Goal: Go to known website: Access a specific website the user already knows

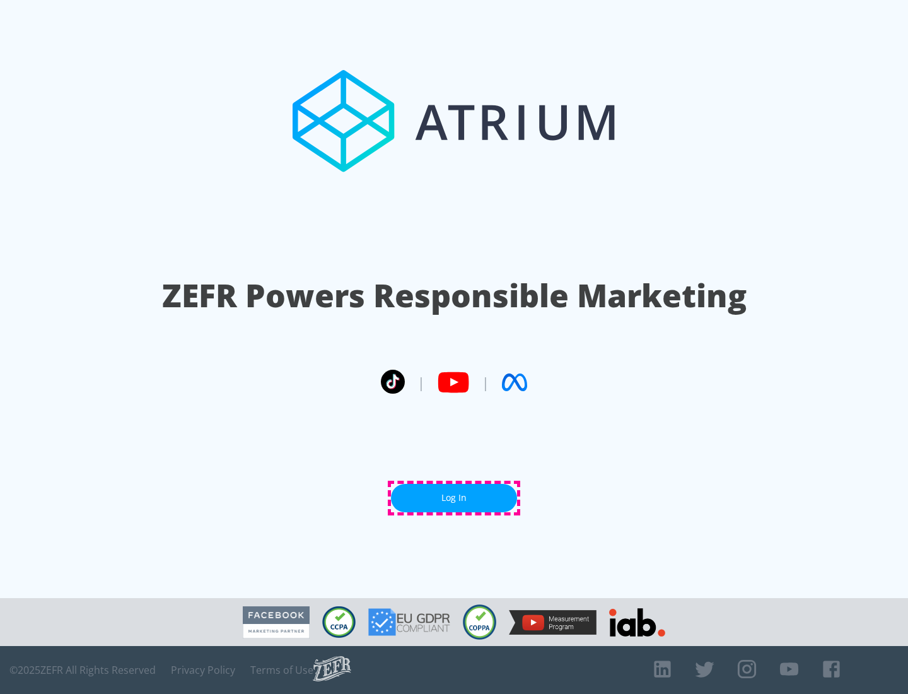
click at [454, 498] on link "Log In" at bounding box center [454, 498] width 126 height 28
